Goal: Information Seeking & Learning: Learn about a topic

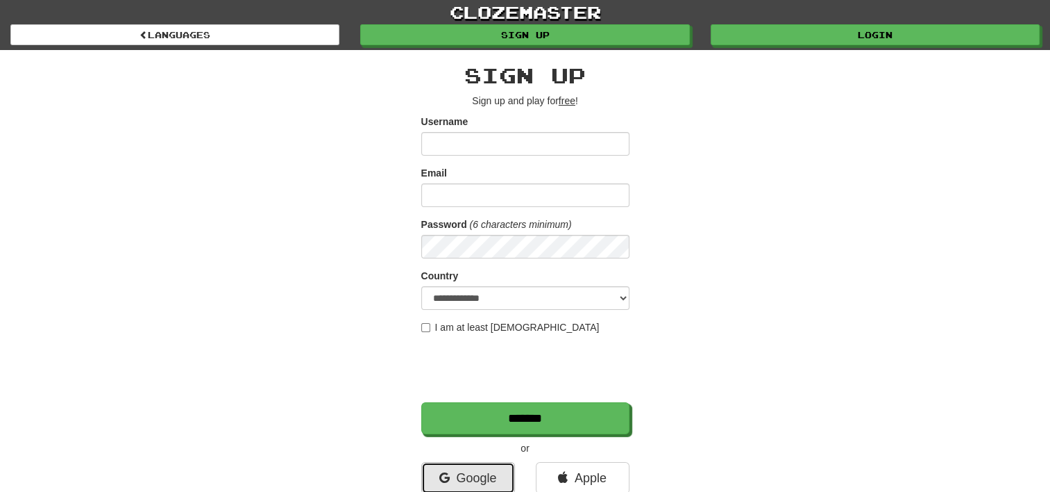
drag, startPoint x: 471, startPoint y: 472, endPoint x: 476, endPoint y: 461, distance: 12.1
click at [471, 472] on link "Google" at bounding box center [468, 478] width 94 height 32
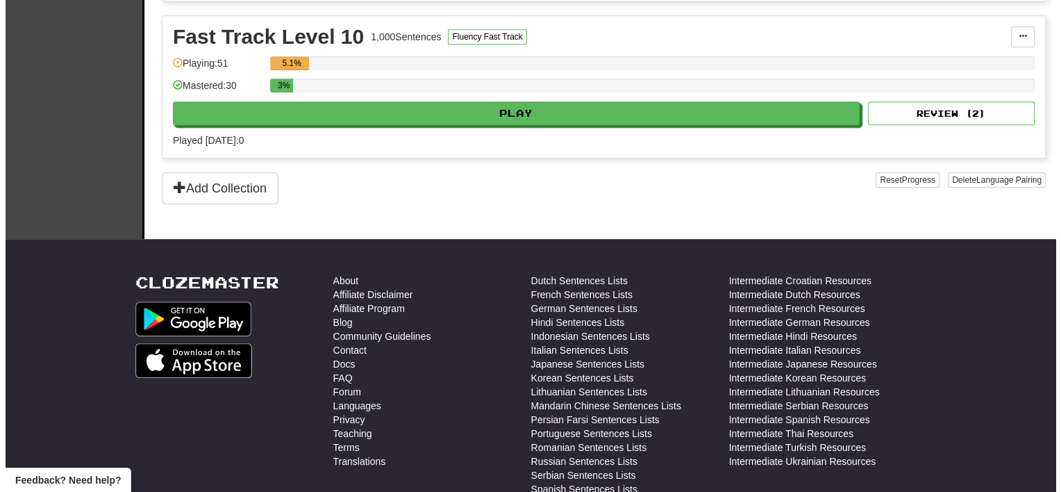
scroll to position [694, 0]
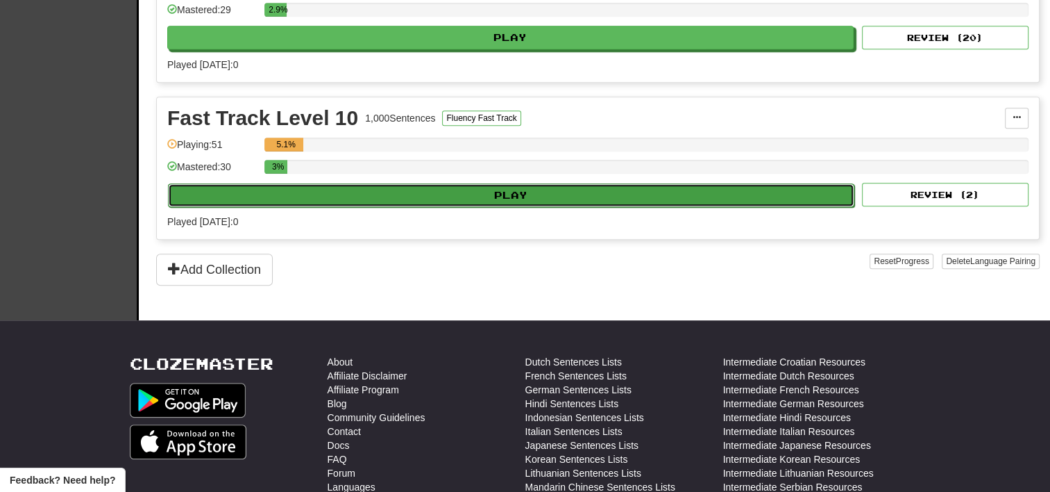
click at [490, 191] on button "Play" at bounding box center [511, 195] width 687 height 24
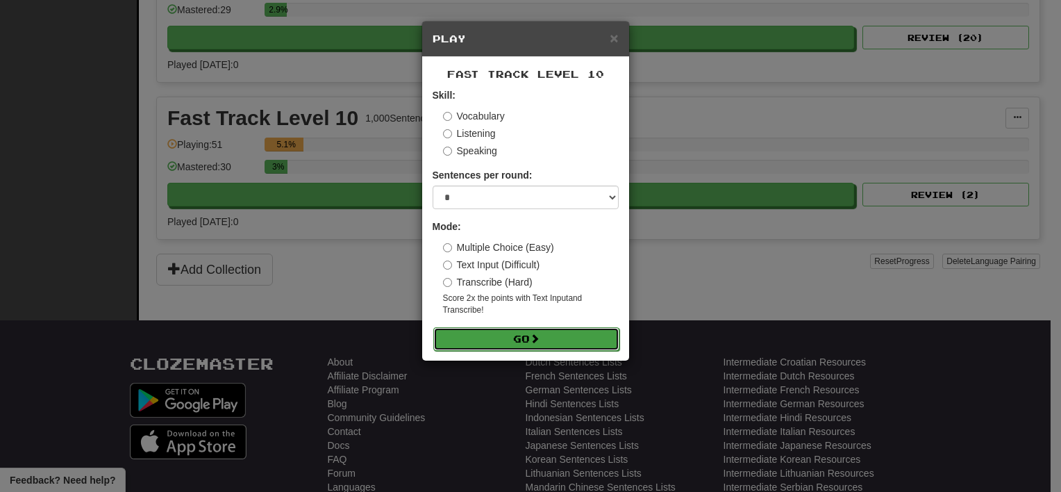
click at [497, 339] on button "Go" at bounding box center [526, 339] width 186 height 24
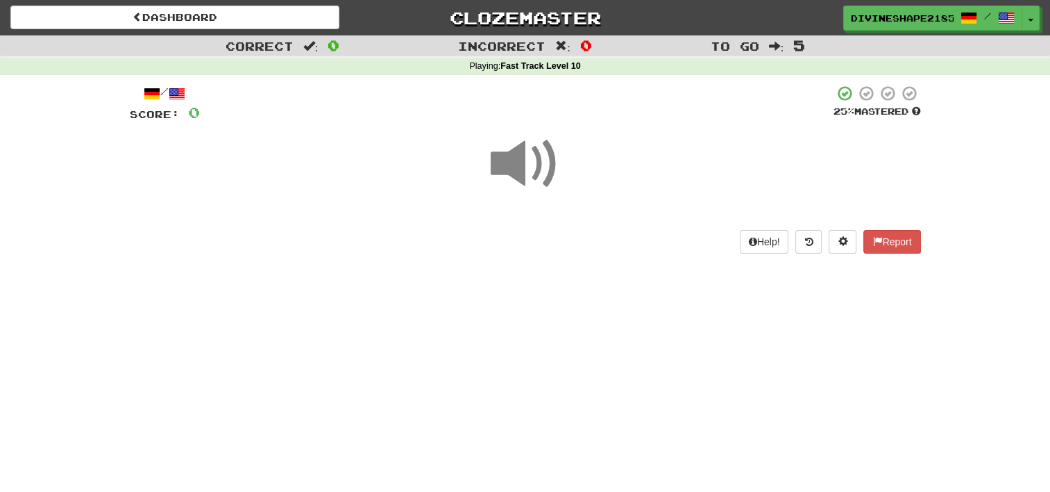
click at [539, 153] on span at bounding box center [525, 163] width 69 height 69
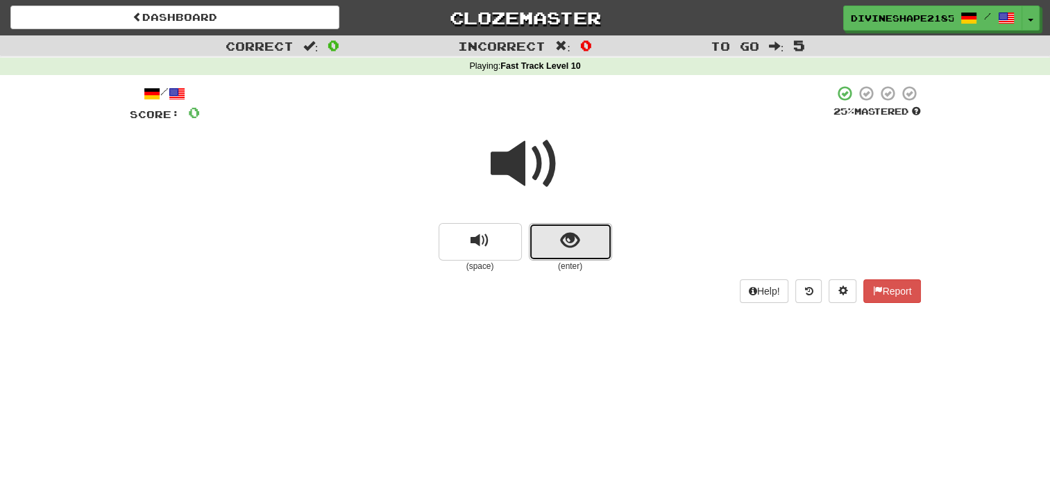
click at [591, 246] on button "show sentence" at bounding box center [570, 241] width 83 height 37
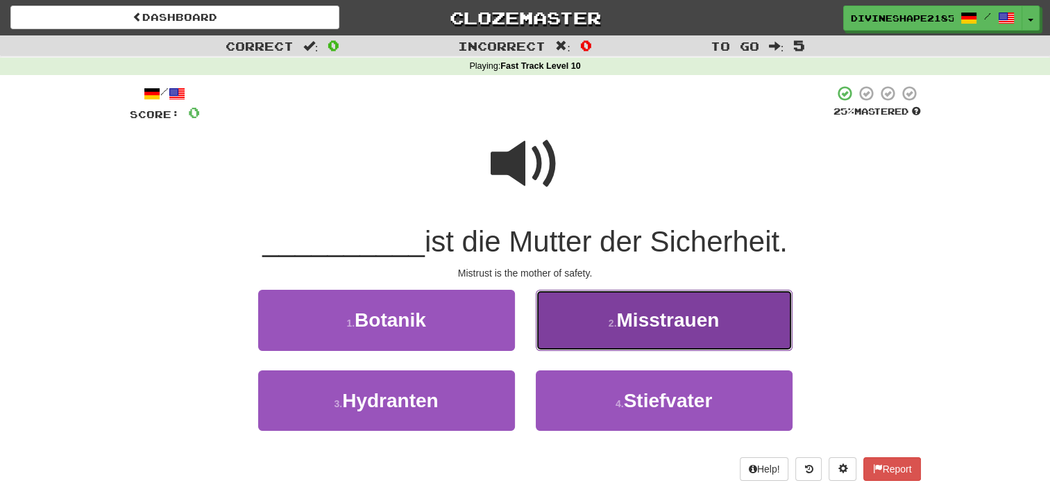
click at [588, 329] on button "2 . Misstrauen" at bounding box center [664, 319] width 257 height 60
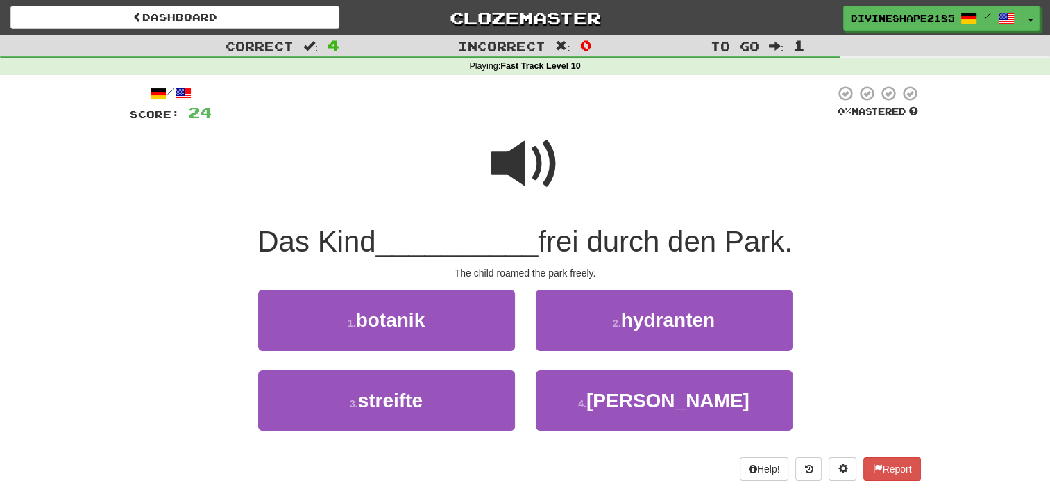
click at [542, 156] on span at bounding box center [525, 163] width 69 height 69
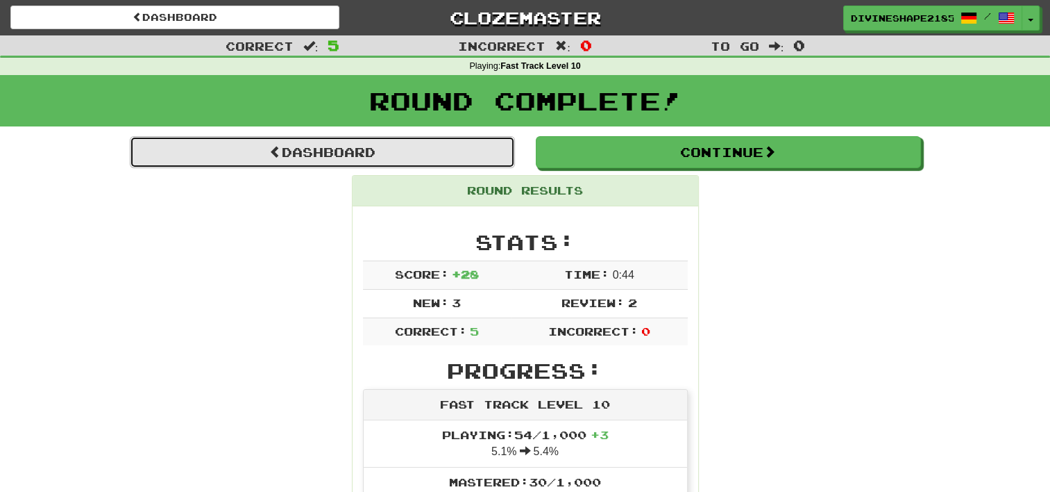
click at [367, 150] on link "Dashboard" at bounding box center [322, 152] width 385 height 32
